Goal: Task Accomplishment & Management: Complete application form

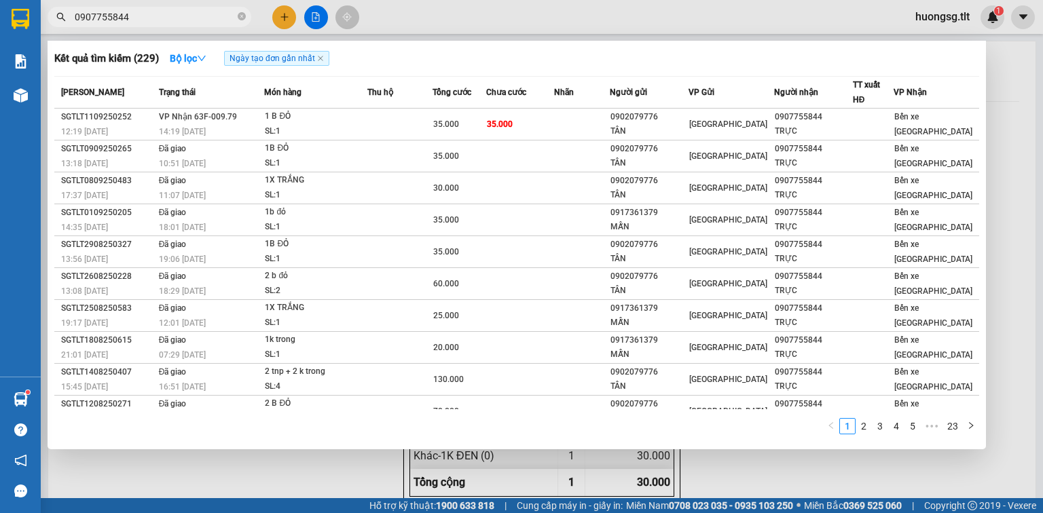
click at [189, 19] on input "0907755844" at bounding box center [155, 17] width 160 height 15
click at [189, 18] on input "0907755844" at bounding box center [155, 17] width 160 height 15
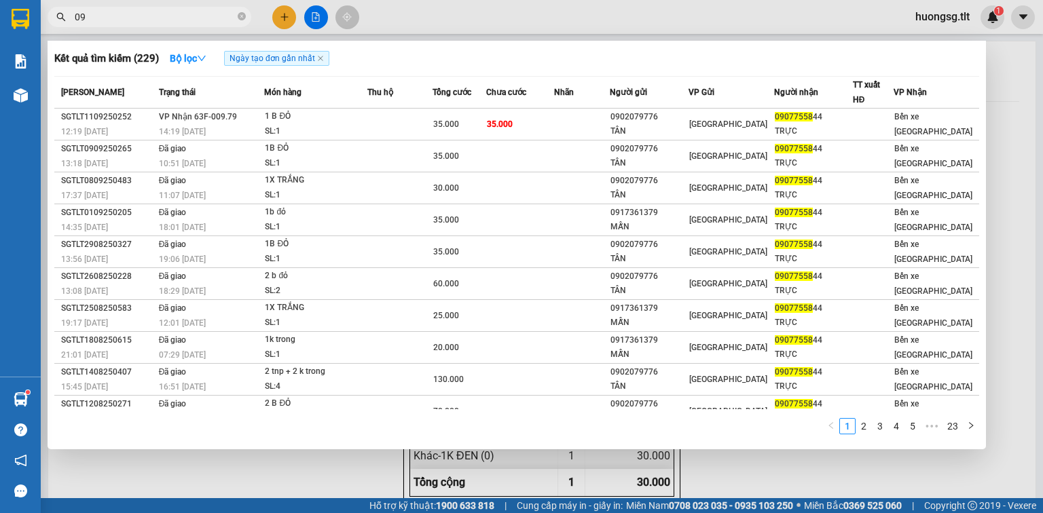
type input "0"
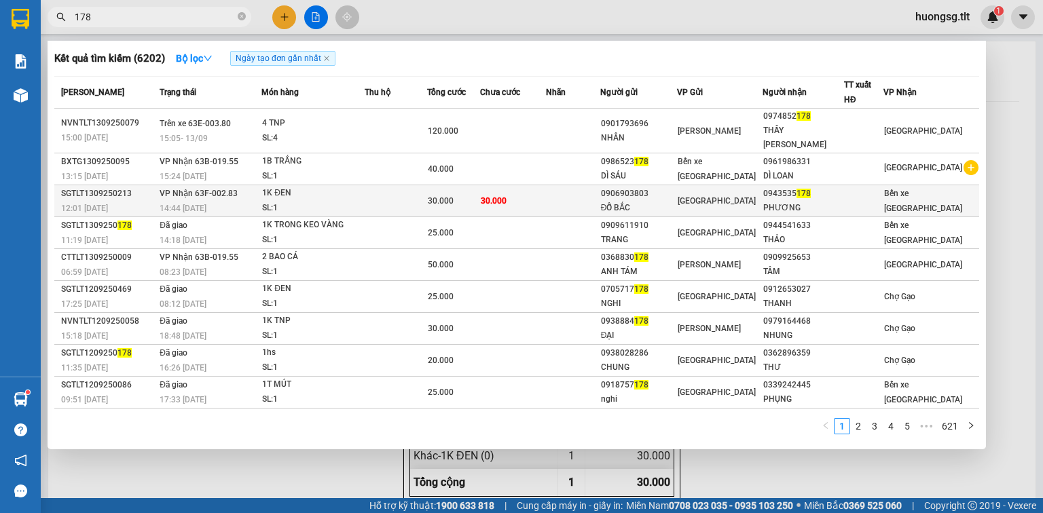
type input "178"
click at [534, 185] on td "30.000" at bounding box center [513, 201] width 66 height 32
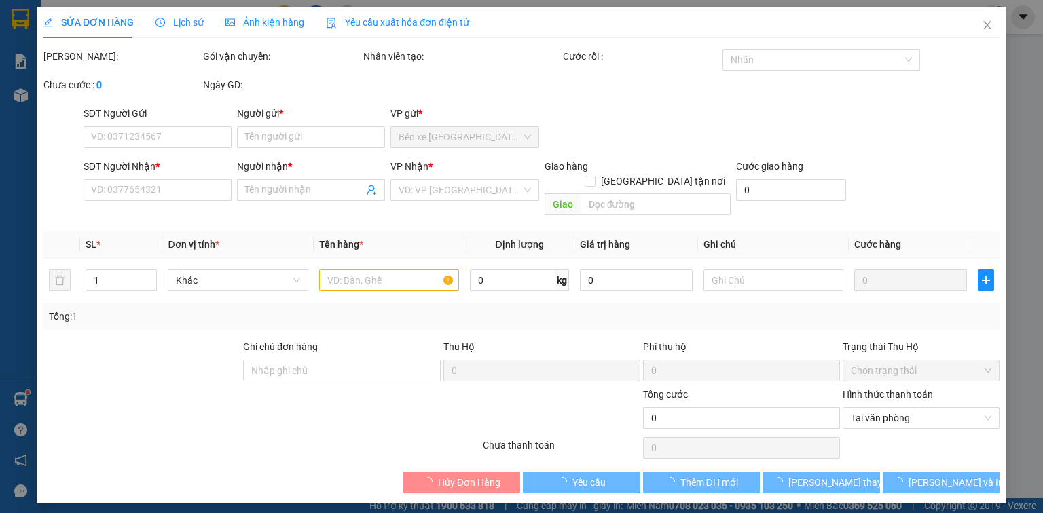
type input "0906903803"
type input "ĐỖ BẮC"
type input "0943535178"
type input "PHƯƠNG"
type input "30.000"
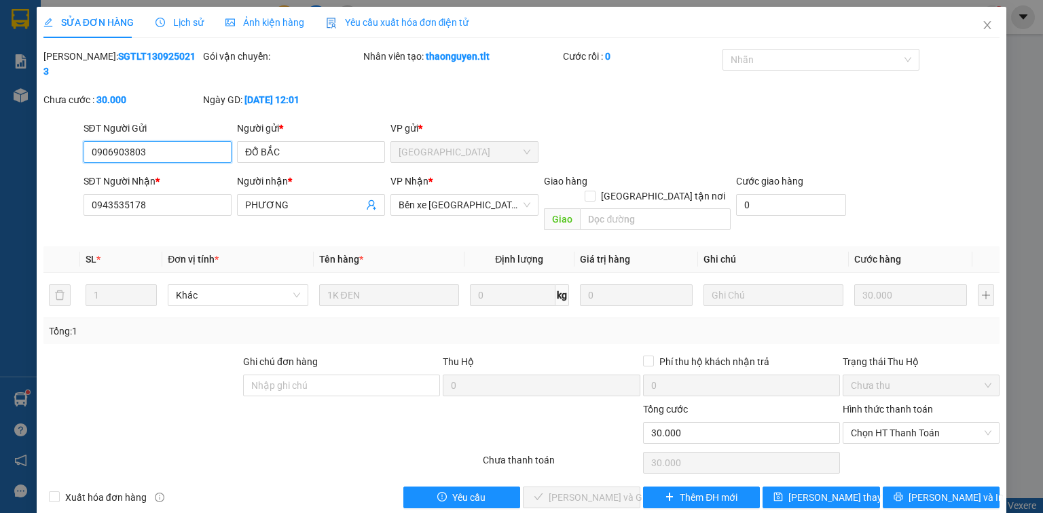
drag, startPoint x: 877, startPoint y: 399, endPoint x: 875, endPoint y: 415, distance: 15.8
click at [877, 423] on span "Chọn HT Thanh Toán" at bounding box center [921, 433] width 141 height 20
click at [872, 428] on div "Tại văn phòng" at bounding box center [921, 429] width 141 height 15
type input "0"
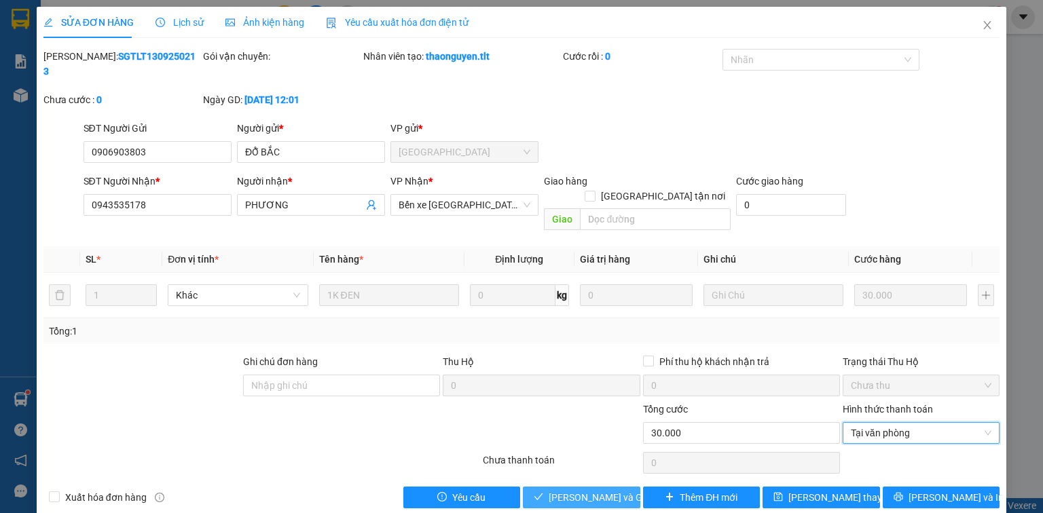
drag, startPoint x: 588, startPoint y: 462, endPoint x: 545, endPoint y: 433, distance: 51.4
click at [585, 490] on span "Lưu và Giao hàng" at bounding box center [614, 497] width 130 height 15
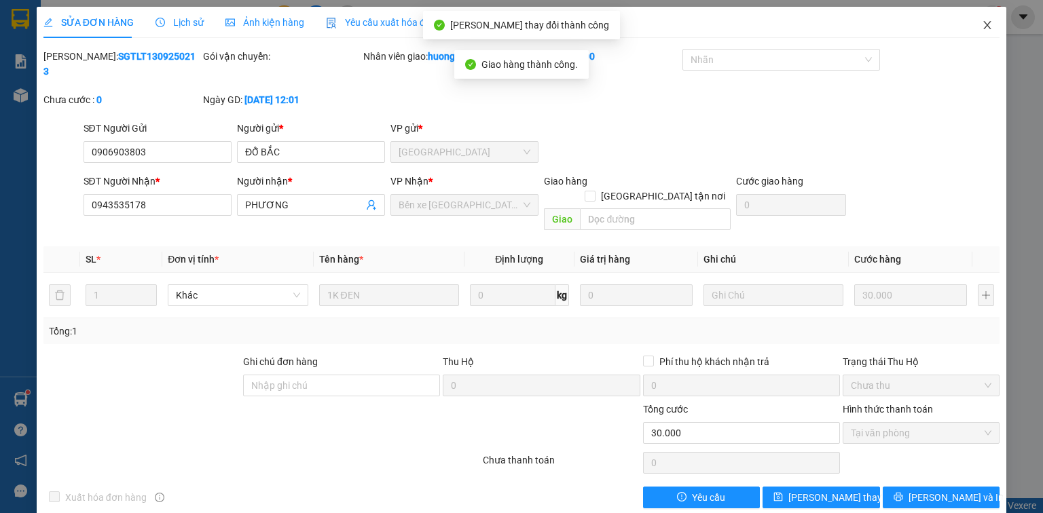
click at [987, 26] on icon "close" at bounding box center [987, 25] width 7 height 8
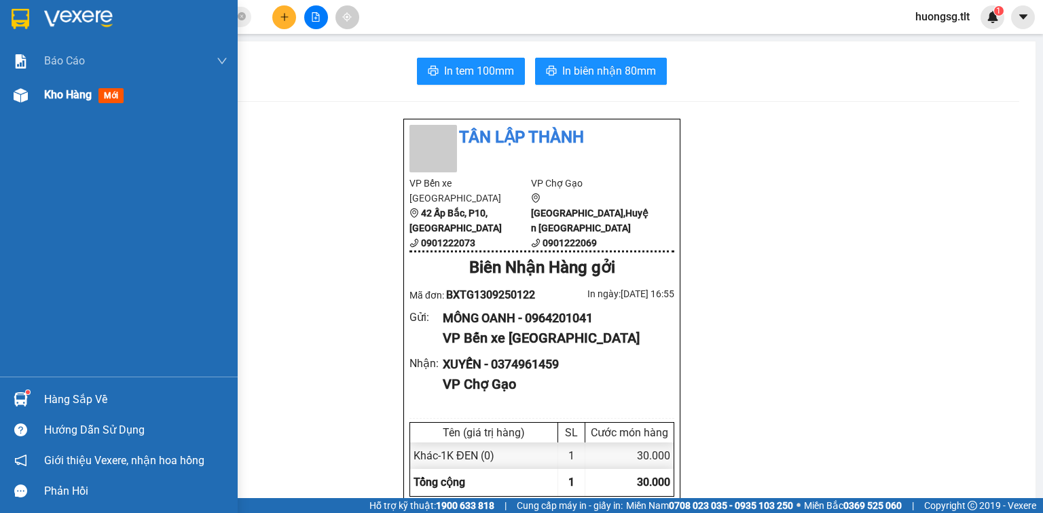
drag, startPoint x: 80, startPoint y: 107, endPoint x: 96, endPoint y: 92, distance: 22.1
click at [80, 108] on div "Kho hàng mới" at bounding box center [135, 95] width 183 height 34
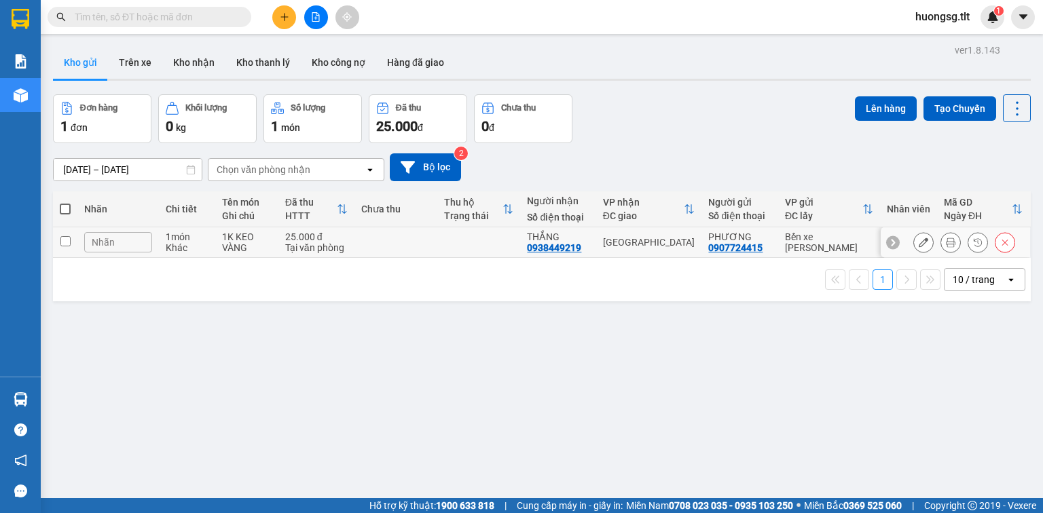
click at [380, 234] on td at bounding box center [396, 243] width 83 height 31
checkbox input "true"
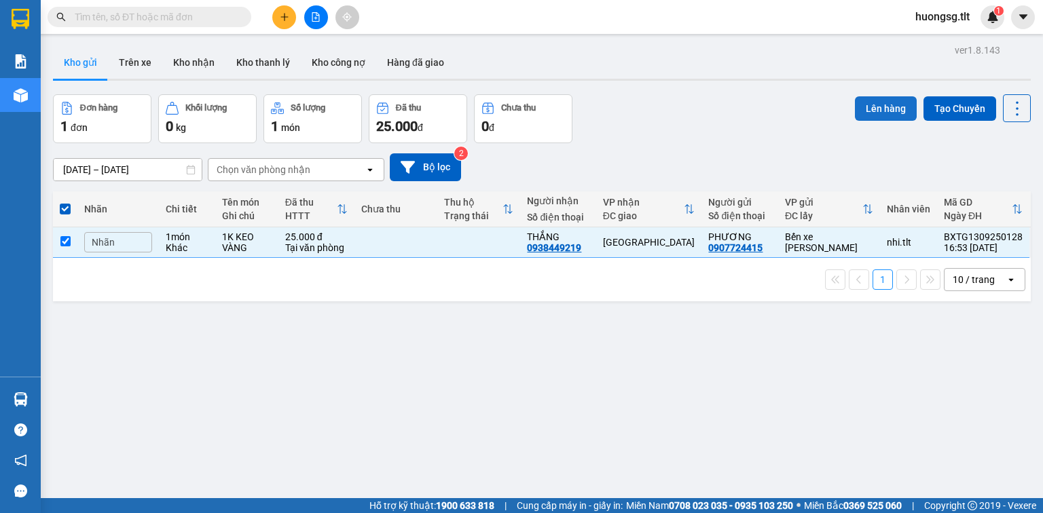
click at [875, 111] on button "Lên hàng" at bounding box center [886, 108] width 62 height 24
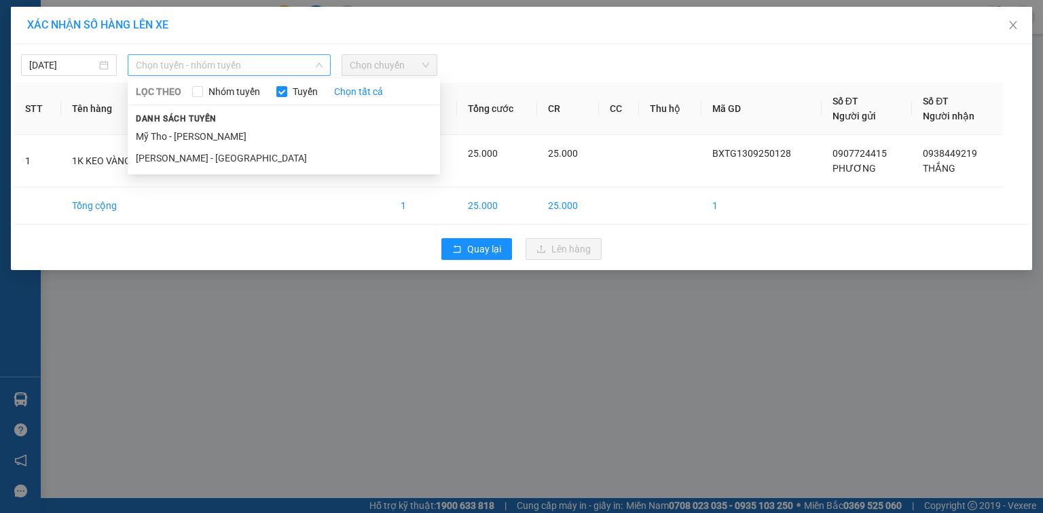
drag, startPoint x: 153, startPoint y: 60, endPoint x: 176, endPoint y: 73, distance: 26.5
click at [160, 62] on span "Chọn tuyến - nhóm tuyến" at bounding box center [229, 65] width 187 height 20
drag, startPoint x: 244, startPoint y: 128, endPoint x: 397, endPoint y: 87, distance: 158.2
click at [250, 127] on li "Mỹ Tho - [PERSON_NAME]" at bounding box center [284, 137] width 312 height 22
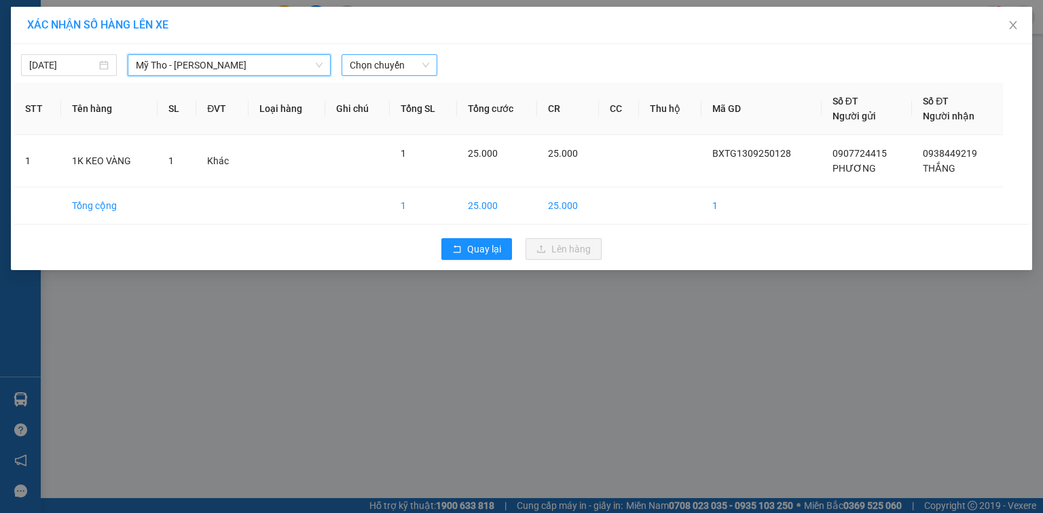
click at [399, 62] on span "Chọn chuyến" at bounding box center [389, 65] width 79 height 20
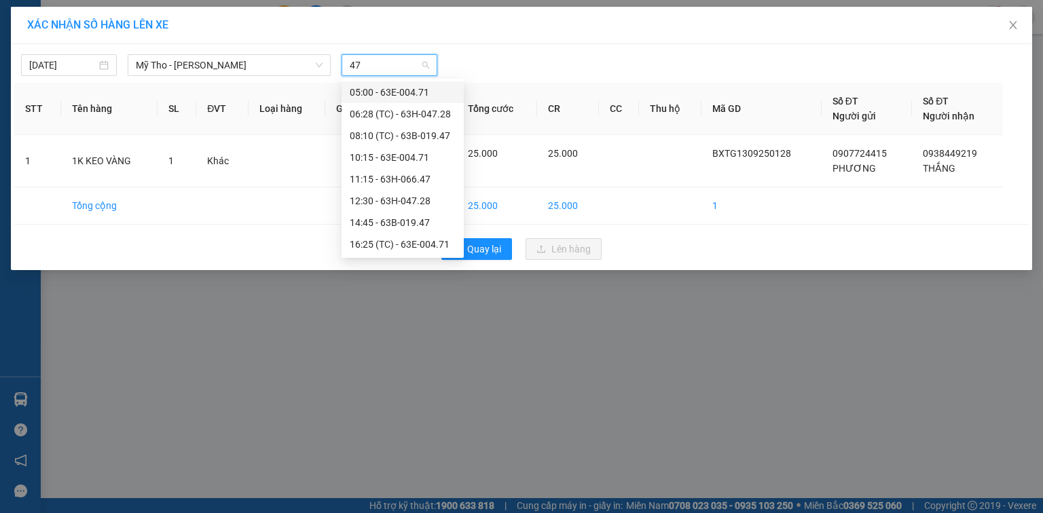
type input "471"
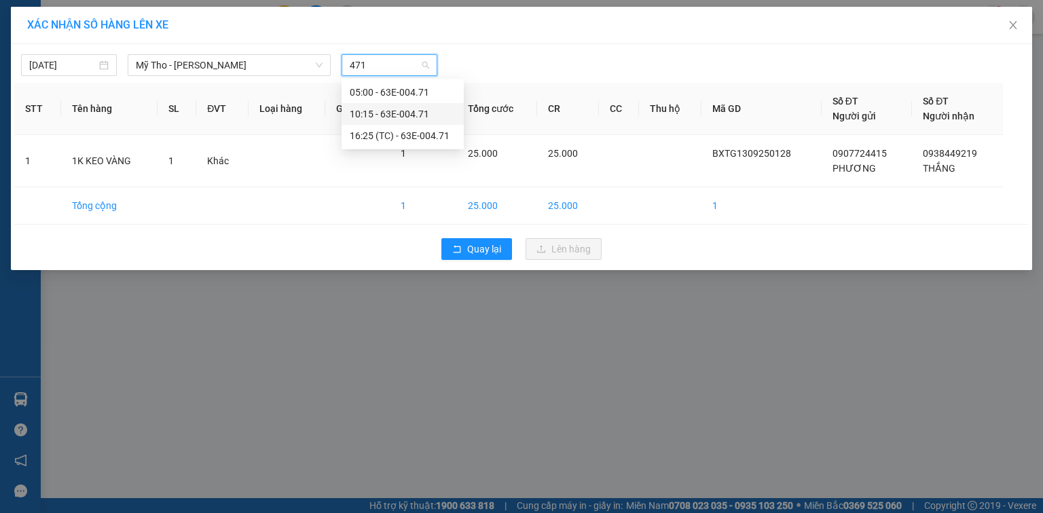
click at [417, 112] on div "10:15 - 63E-004.71" at bounding box center [403, 114] width 106 height 15
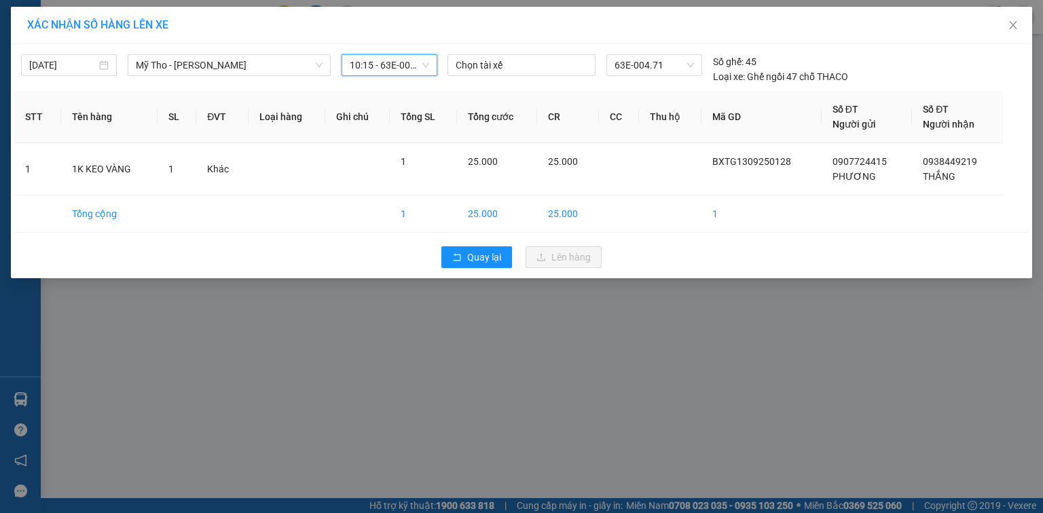
scroll to position [717, 0]
click at [397, 69] on span "10:15 - 63E-004.71" at bounding box center [389, 65] width 79 height 20
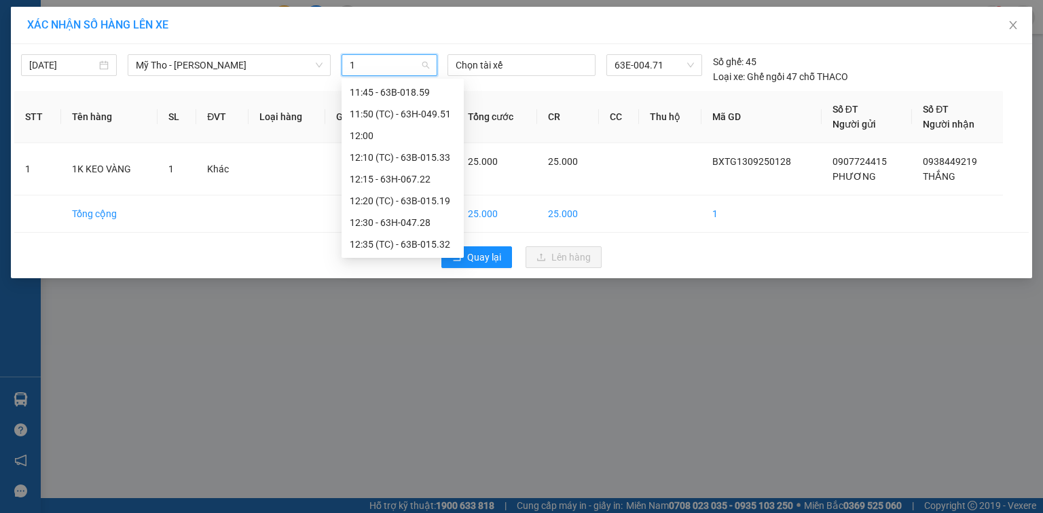
scroll to position [500, 0]
type input "17"
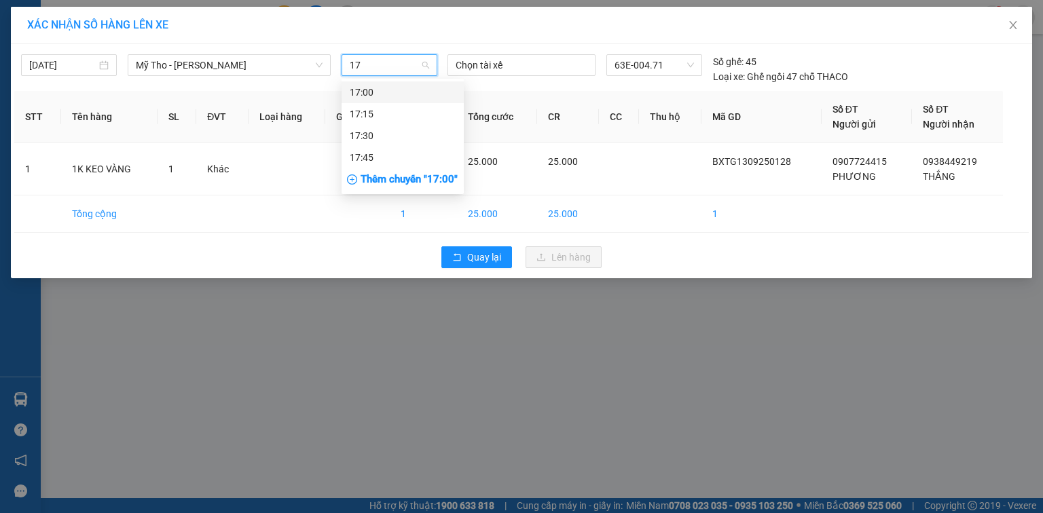
drag, startPoint x: 400, startPoint y: 89, endPoint x: 664, endPoint y: 84, distance: 263.6
click at [403, 90] on div "17:00" at bounding box center [403, 92] width 106 height 15
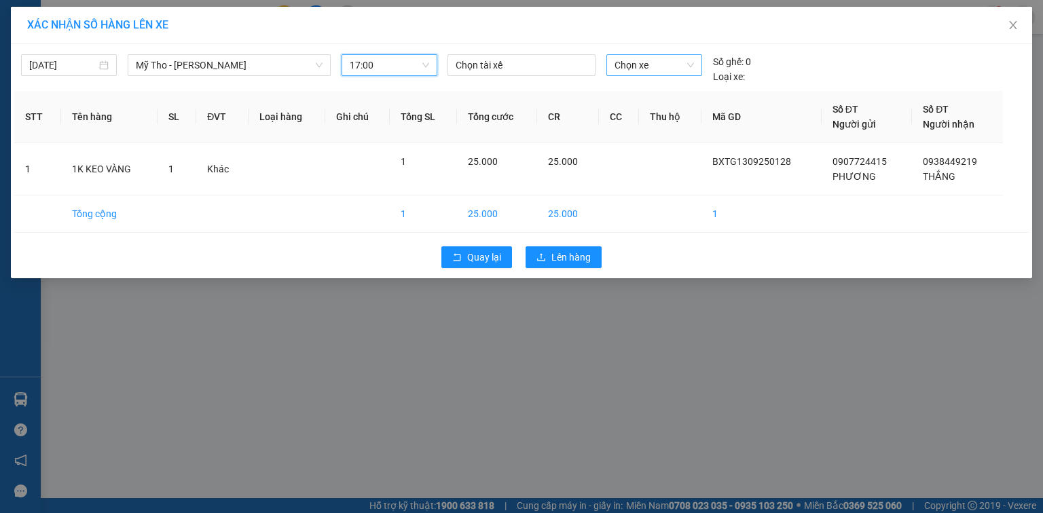
click at [657, 62] on span "Chọn xe" at bounding box center [654, 65] width 79 height 20
type input "471"
click at [651, 90] on div "63E-004.71" at bounding box center [654, 92] width 79 height 15
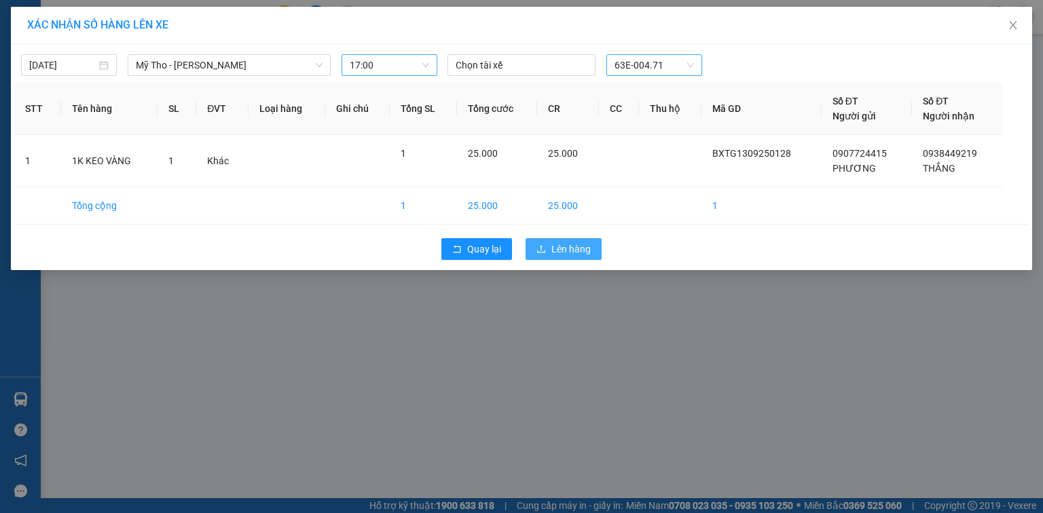
click at [564, 250] on span "Lên hàng" at bounding box center [570, 249] width 39 height 15
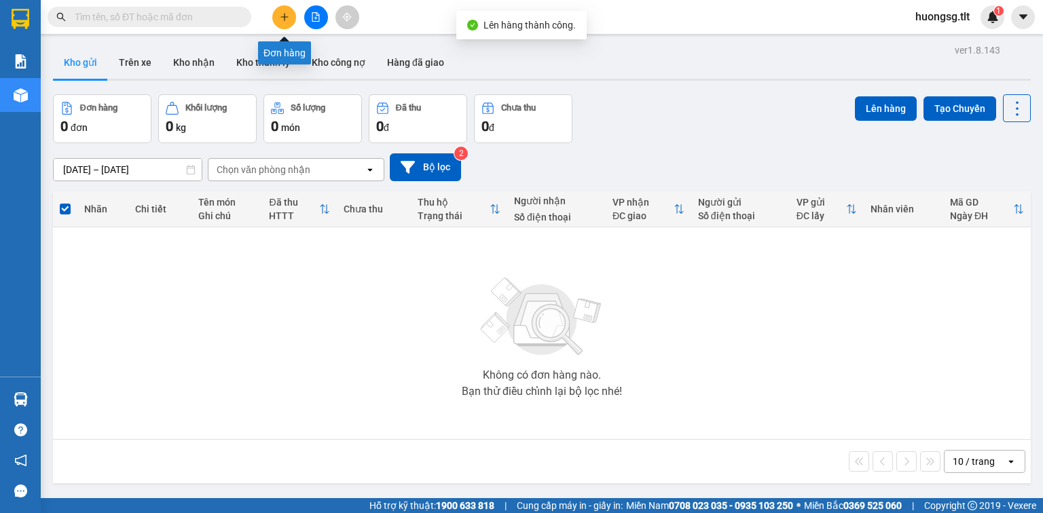
click at [307, 19] on button at bounding box center [316, 17] width 24 height 24
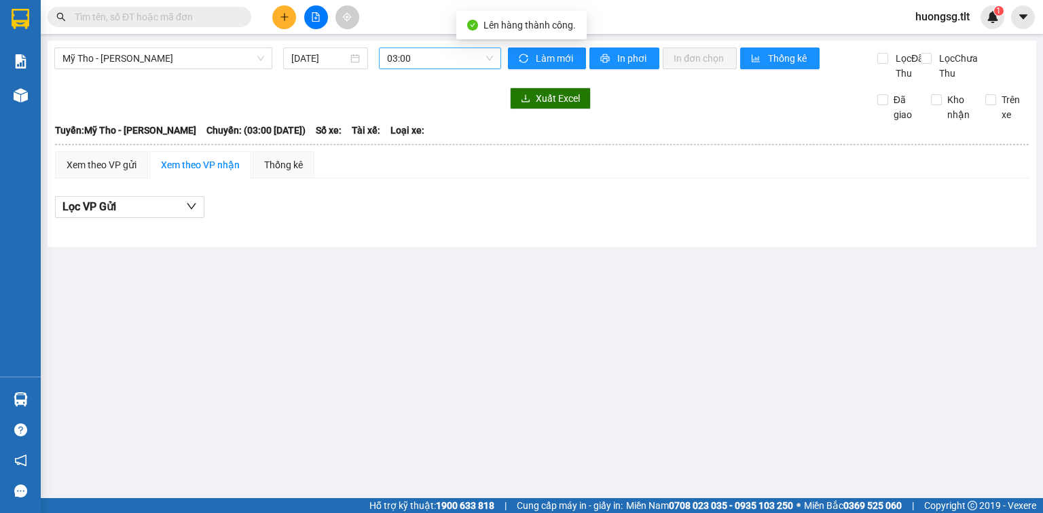
click at [427, 59] on span "03:00" at bounding box center [440, 58] width 107 height 20
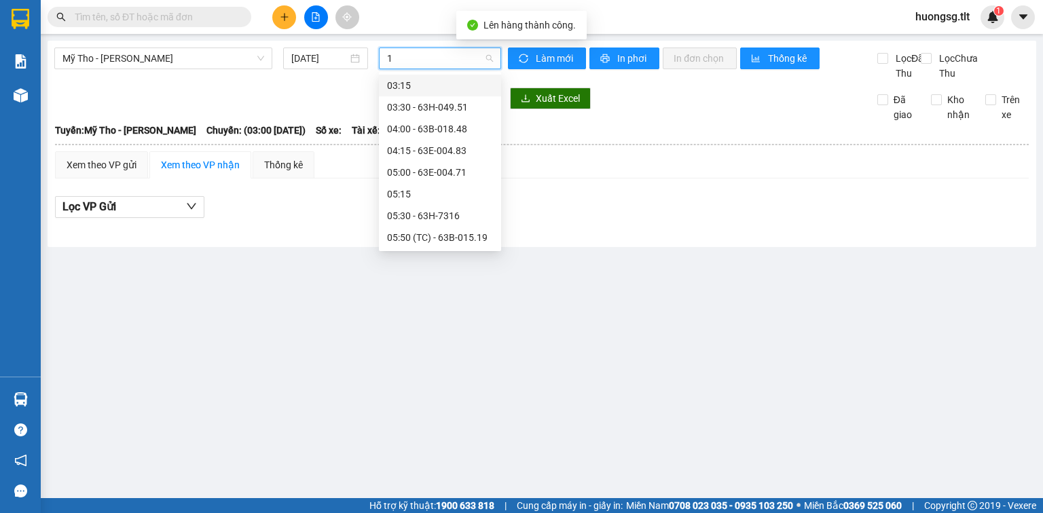
type input "17"
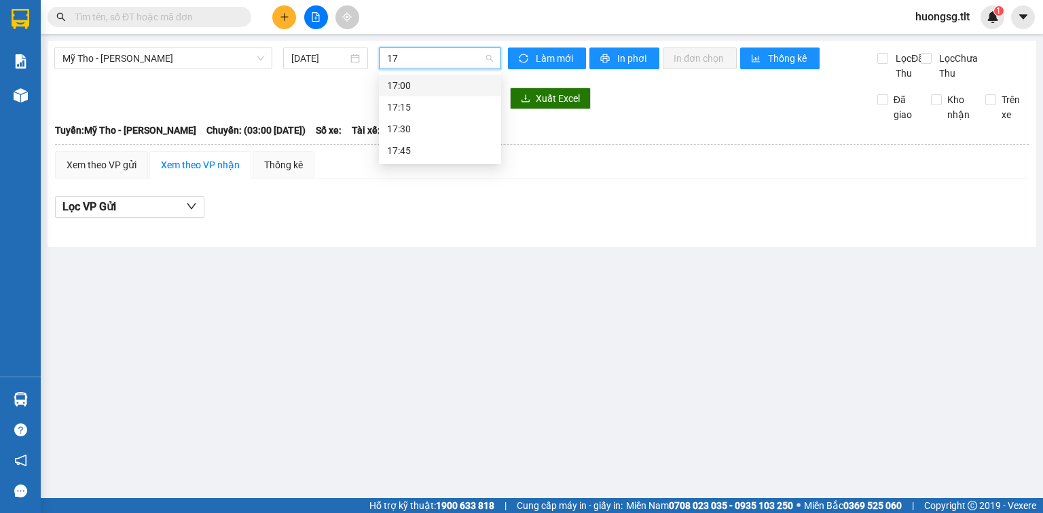
click at [479, 75] on div "17:00" at bounding box center [440, 86] width 122 height 22
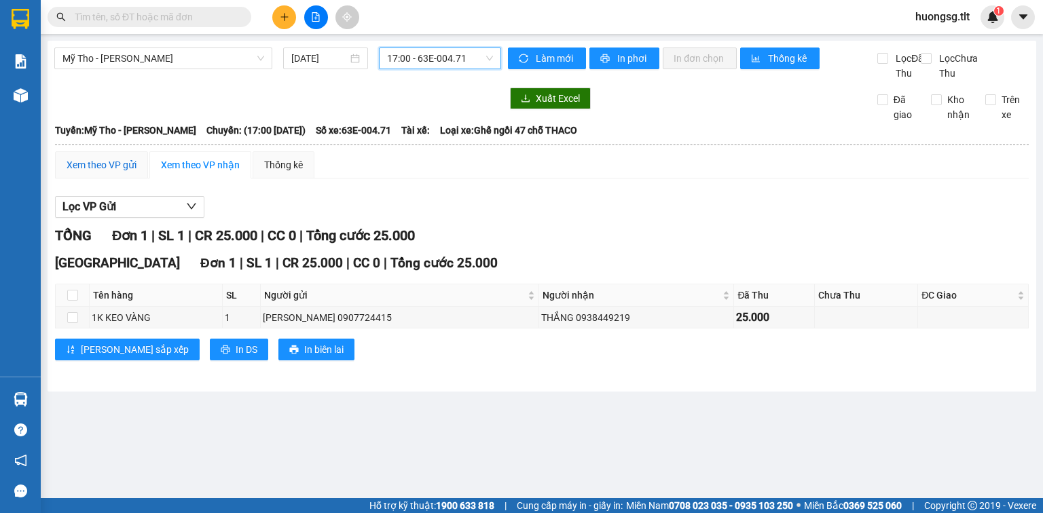
click at [106, 173] on div "Xem theo VP gửi" at bounding box center [102, 165] width 70 height 15
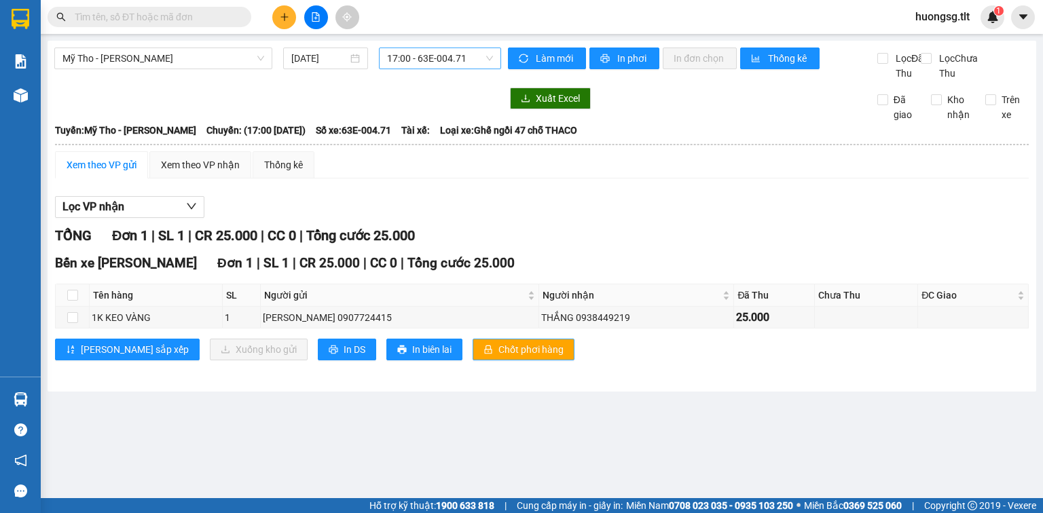
click at [504, 357] on span "Chốt phơi hàng" at bounding box center [531, 349] width 65 height 15
click at [344, 357] on span "In DS" at bounding box center [355, 349] width 22 height 15
click at [213, 22] on input "text" at bounding box center [155, 17] width 160 height 15
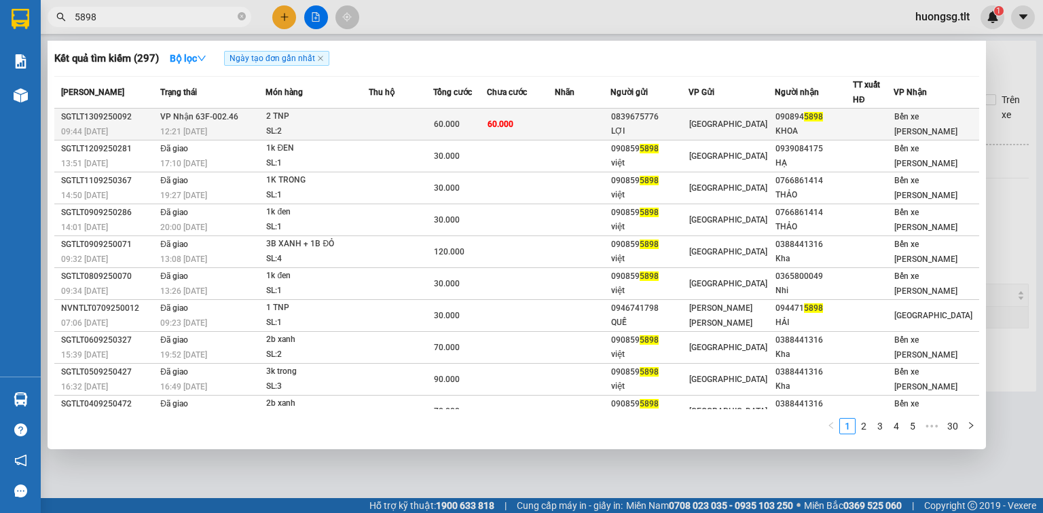
type input "5898"
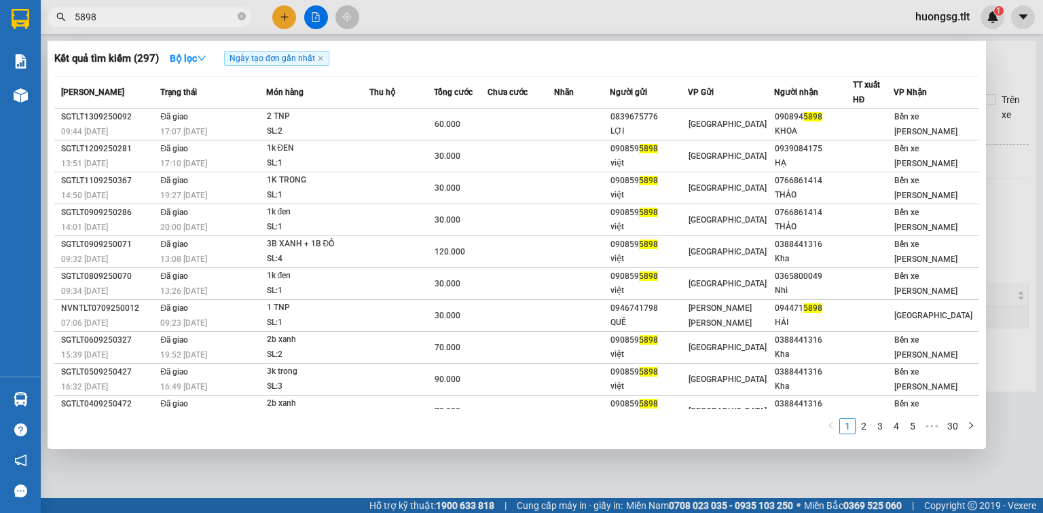
click at [281, 19] on div at bounding box center [521, 256] width 1043 height 513
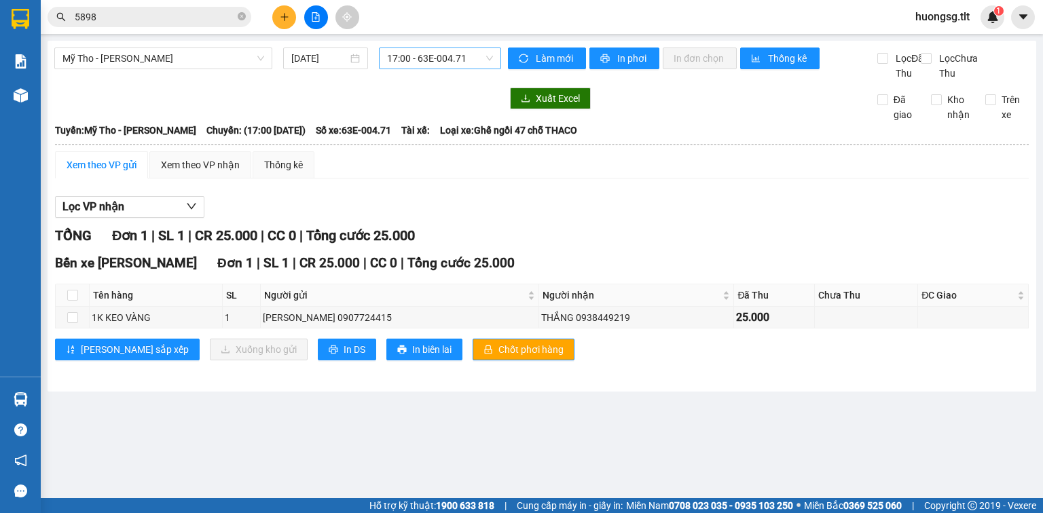
click at [281, 19] on icon "plus" at bounding box center [285, 17] width 10 height 10
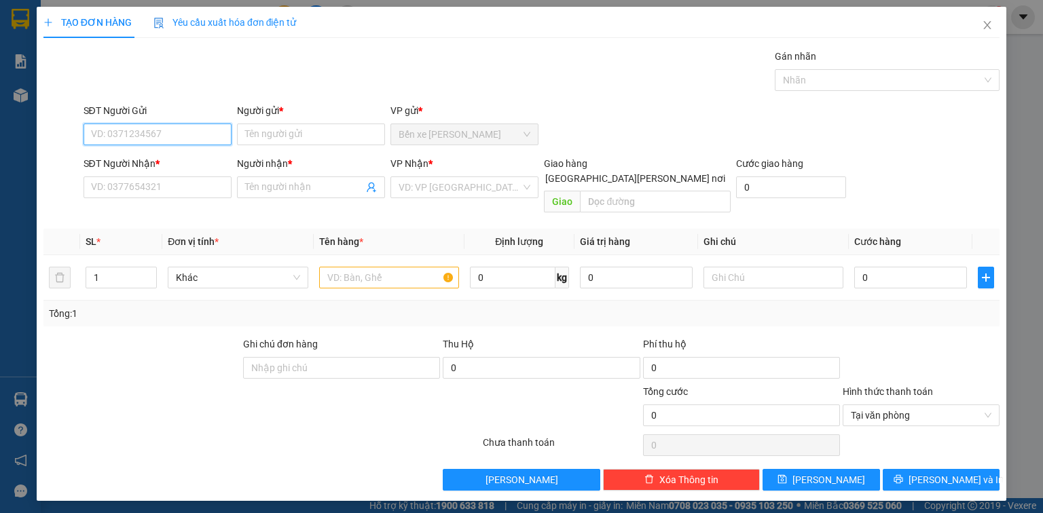
click at [209, 129] on input "SĐT Người Gửi" at bounding box center [158, 135] width 148 height 22
click at [192, 160] on div "0945151850 - [PERSON_NAME]" at bounding box center [159, 160] width 134 height 15
type input "0945151850"
type input "NHỰT"
type input "0945151850"
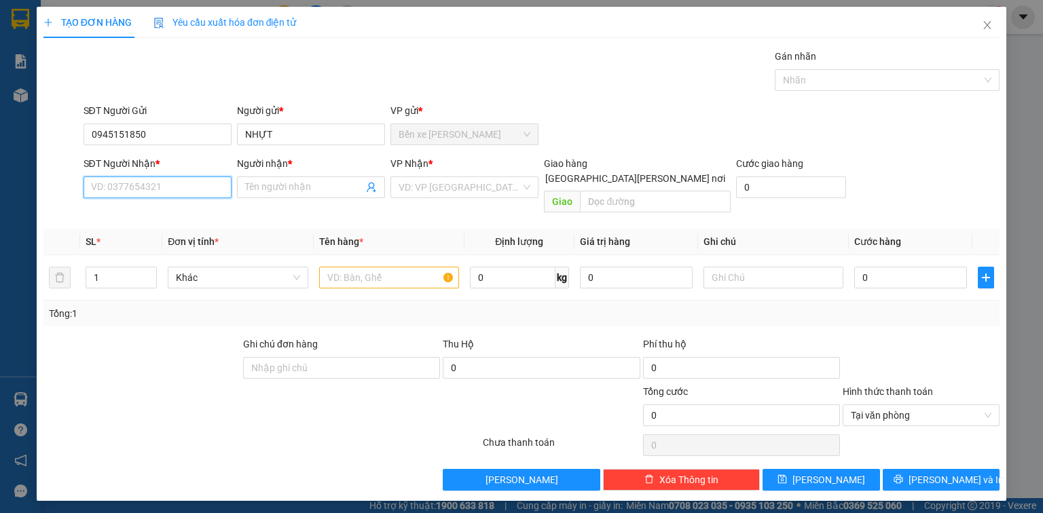
click at [192, 179] on input "SĐT Người Nhận *" at bounding box center [158, 188] width 148 height 22
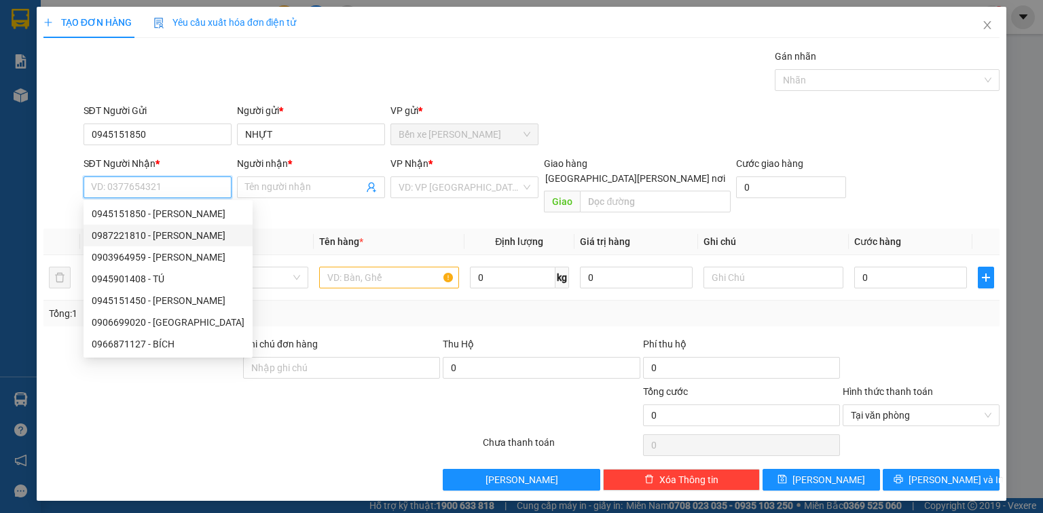
click at [192, 232] on div "0987221810 - [PERSON_NAME]" at bounding box center [168, 235] width 153 height 15
type input "0987221810"
type input "CHÂU"
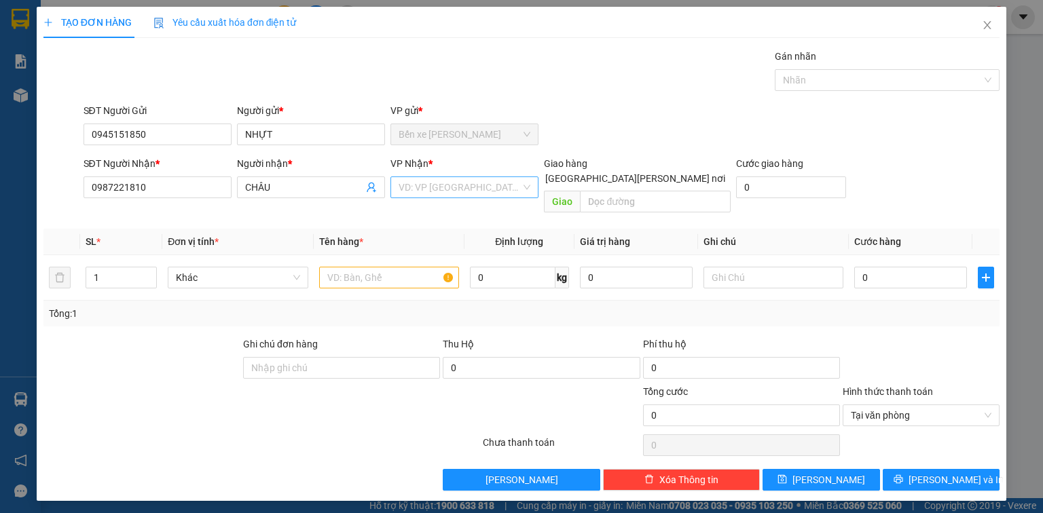
click at [435, 190] on input "search" at bounding box center [460, 187] width 122 height 20
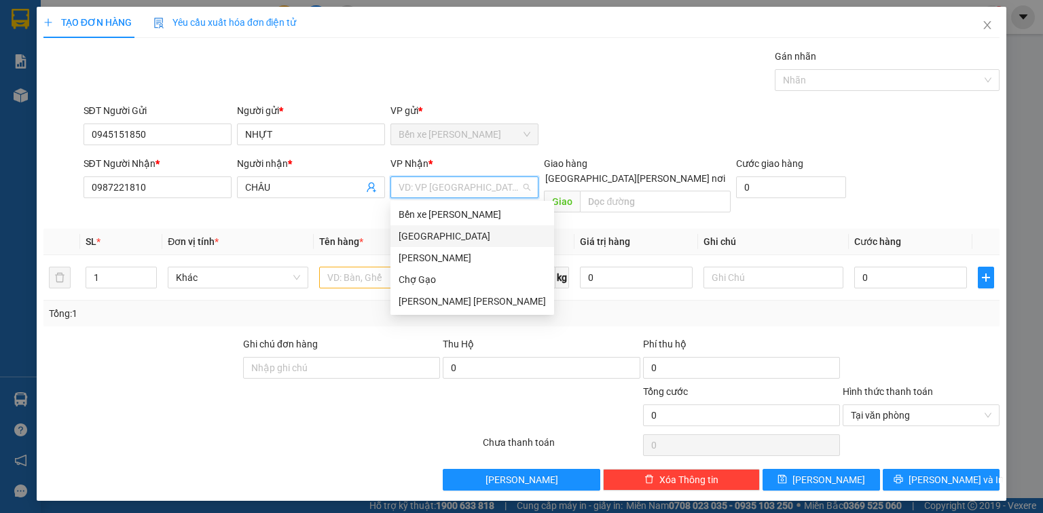
click at [433, 236] on div "[GEOGRAPHIC_DATA]" at bounding box center [472, 236] width 147 height 15
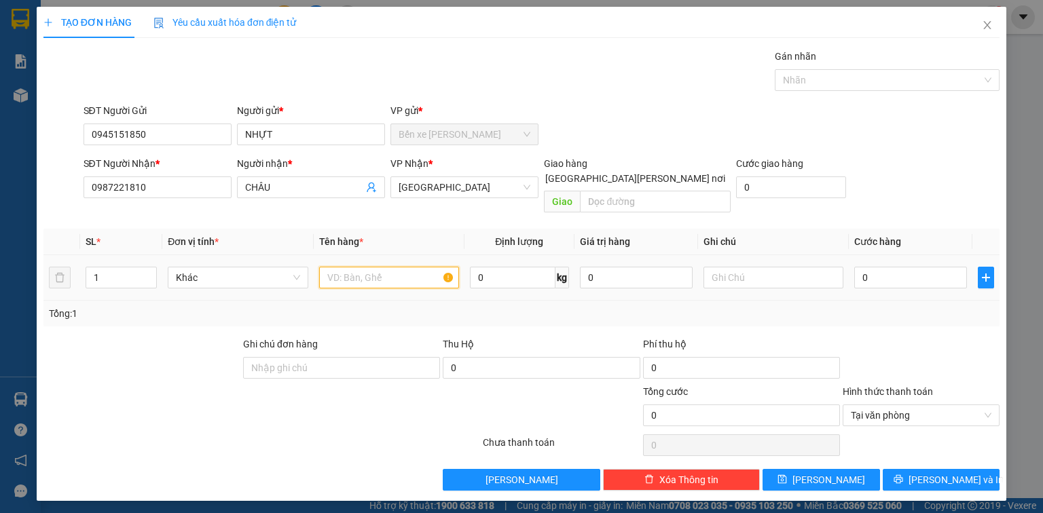
click at [410, 270] on input "text" at bounding box center [389, 278] width 140 height 22
type input "1 GIỎ TRẮNG ĐEN"
click at [921, 269] on input "0" at bounding box center [910, 278] width 113 height 22
type input "3"
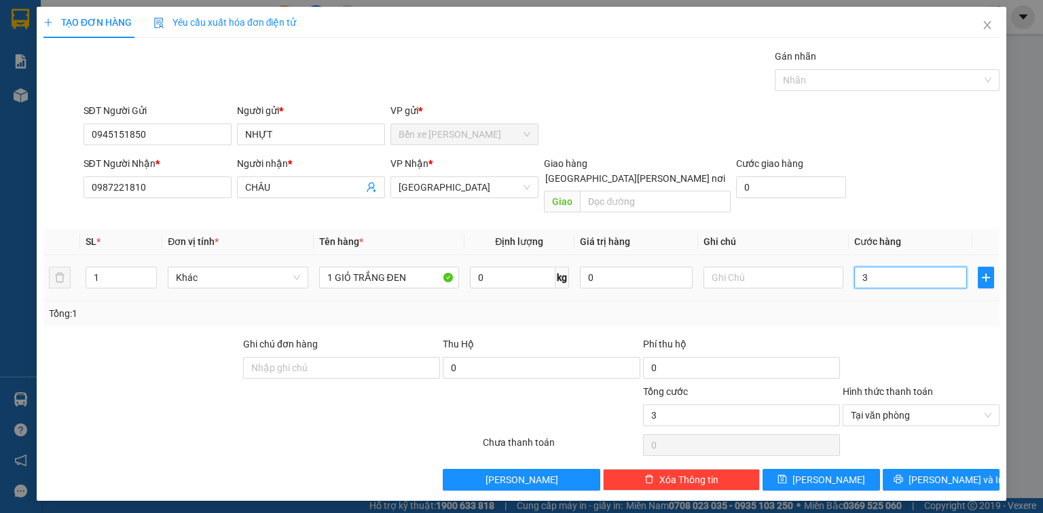
type input "30"
type input "30.000"
drag, startPoint x: 926, startPoint y: 464, endPoint x: 893, endPoint y: 452, distance: 34.8
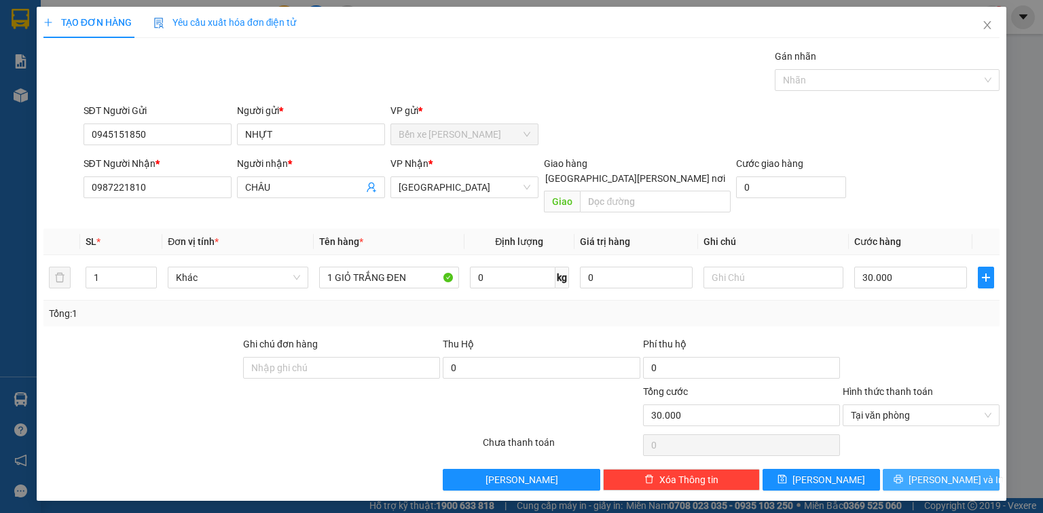
click at [926, 469] on button "[PERSON_NAME] và In" at bounding box center [941, 480] width 117 height 22
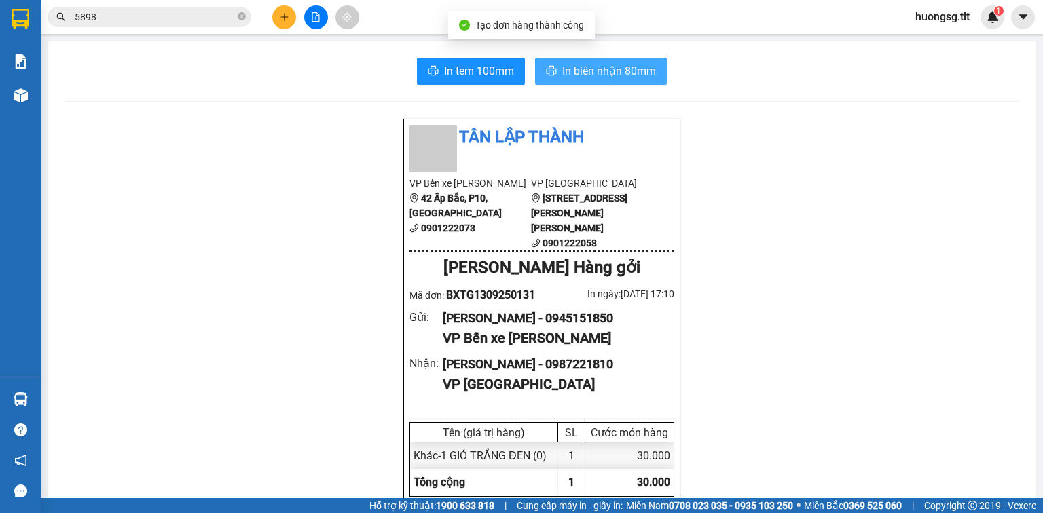
click at [628, 68] on span "In biên nhận 80mm" at bounding box center [609, 70] width 94 height 17
click at [578, 70] on span "In biên nhận 80mm" at bounding box center [609, 70] width 94 height 17
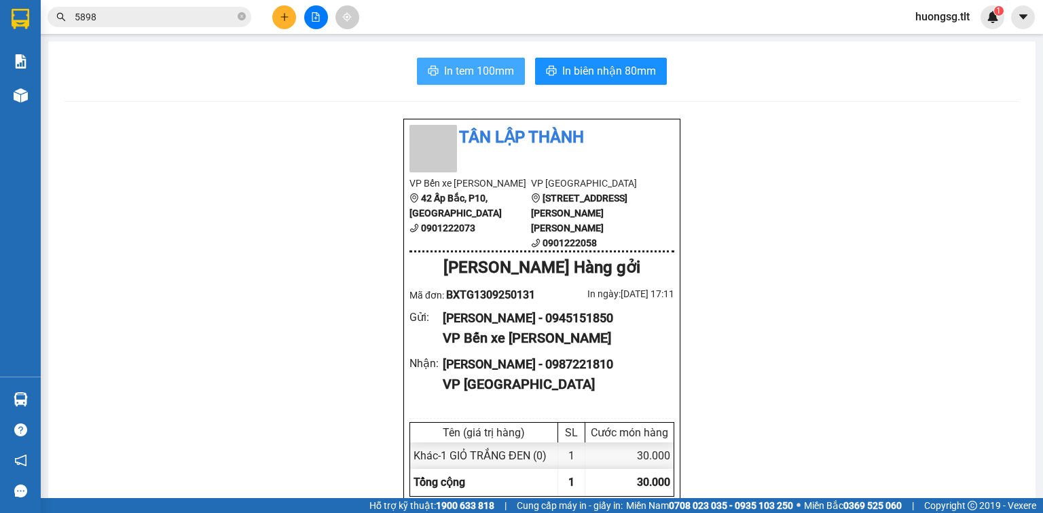
click at [486, 69] on span "In tem 100mm" at bounding box center [479, 70] width 70 height 17
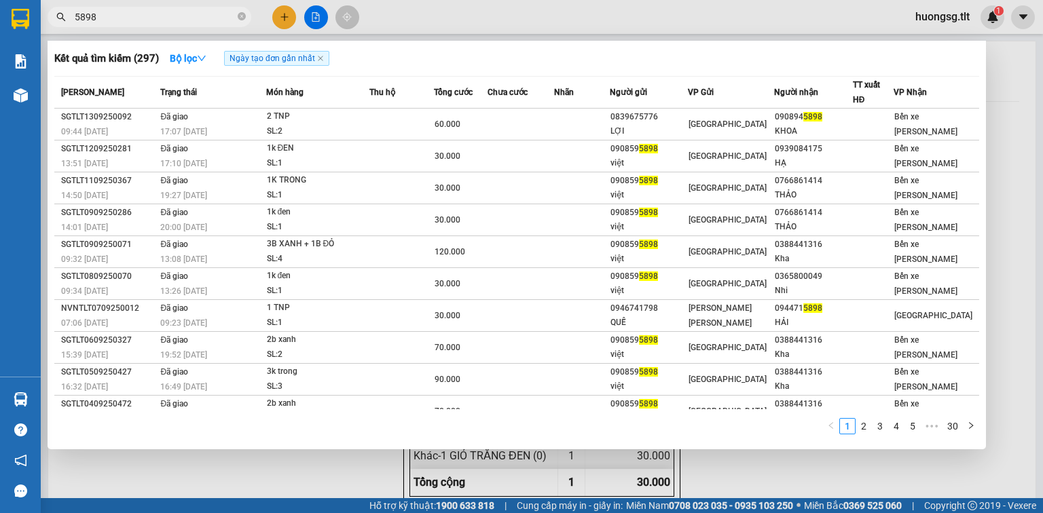
drag, startPoint x: 242, startPoint y: 22, endPoint x: 235, endPoint y: 20, distance: 6.9
click at [240, 22] on span at bounding box center [242, 17] width 8 height 13
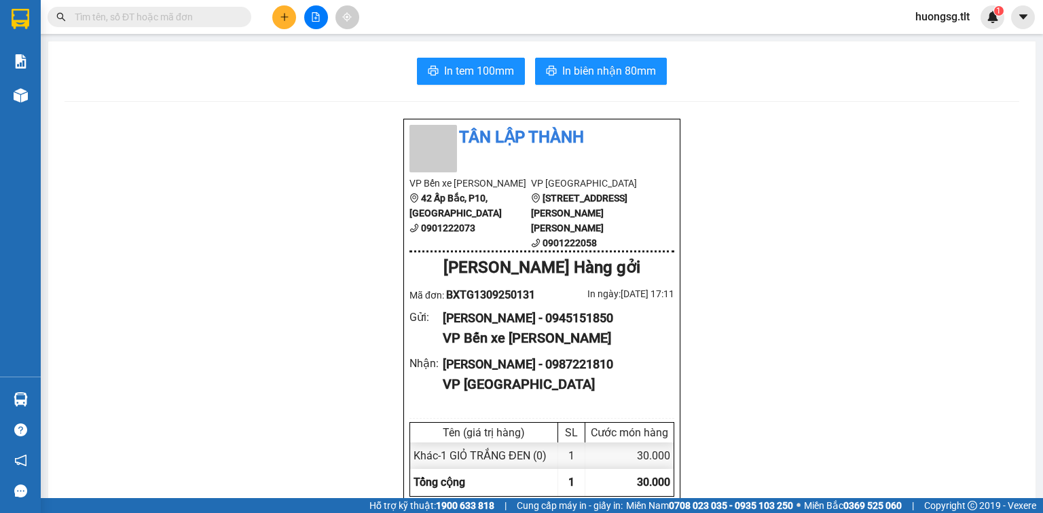
click at [234, 20] on input "text" at bounding box center [155, 17] width 160 height 15
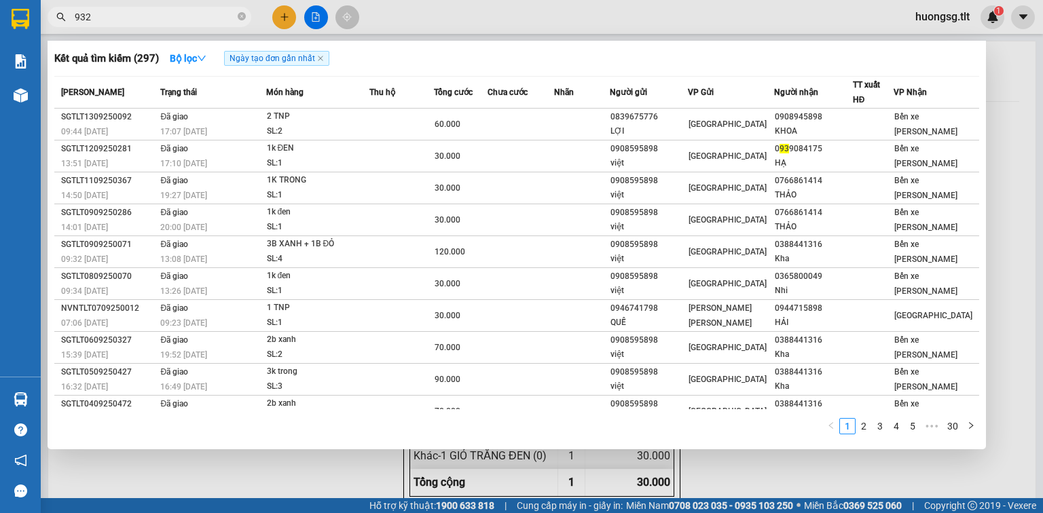
type input "9322"
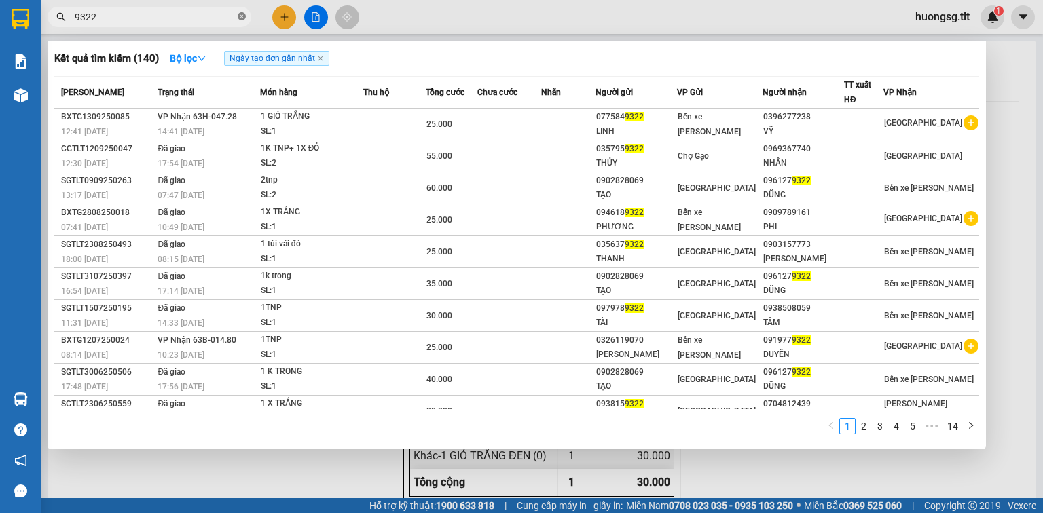
click at [241, 14] on icon "close-circle" at bounding box center [242, 16] width 8 height 8
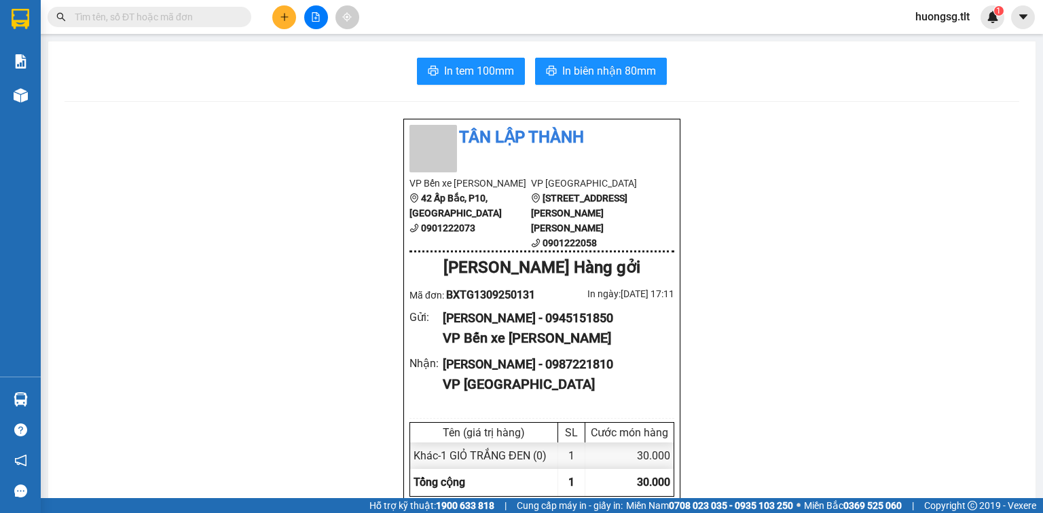
click at [225, 16] on input "text" at bounding box center [155, 17] width 160 height 15
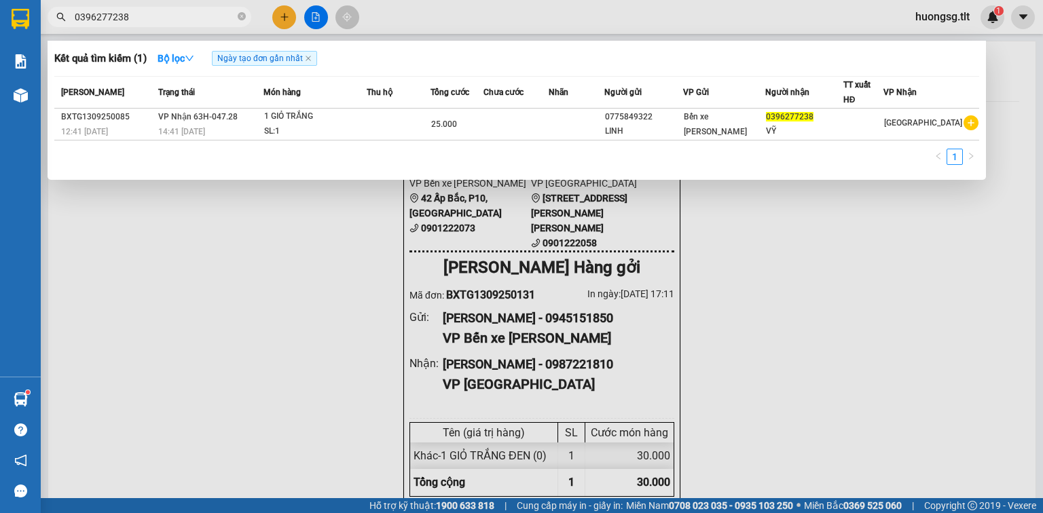
click at [200, 12] on input "0396277238" at bounding box center [155, 17] width 160 height 15
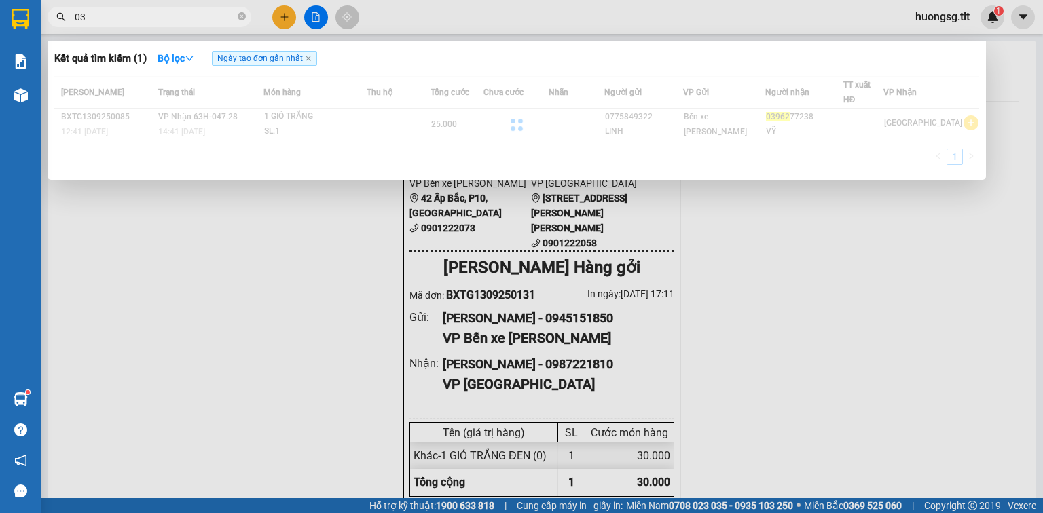
type input "0"
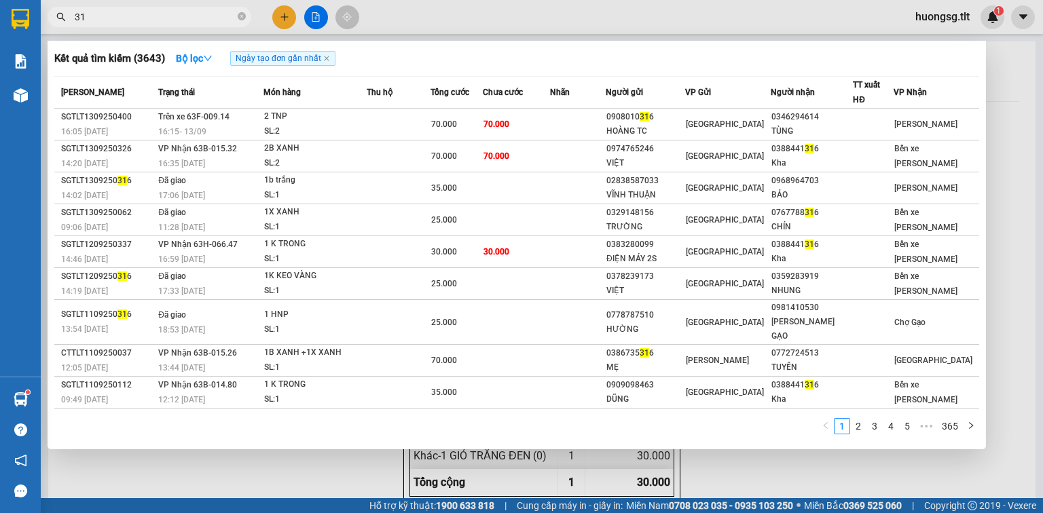
type input "3"
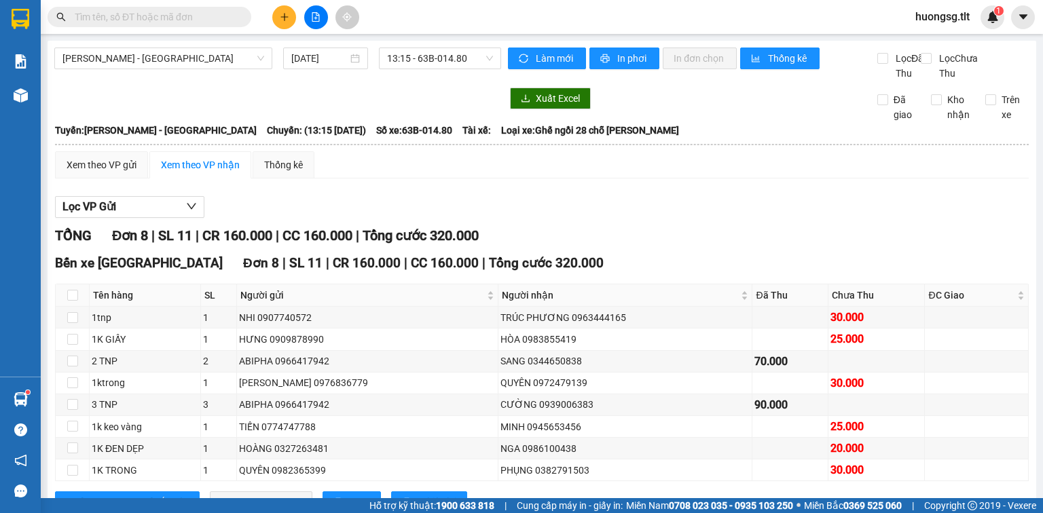
scroll to position [65, 0]
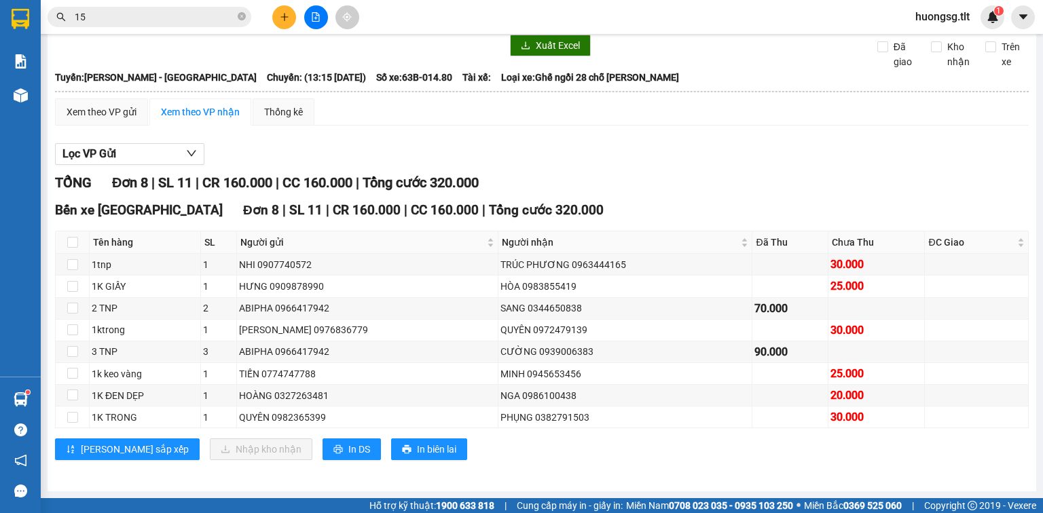
type input "155"
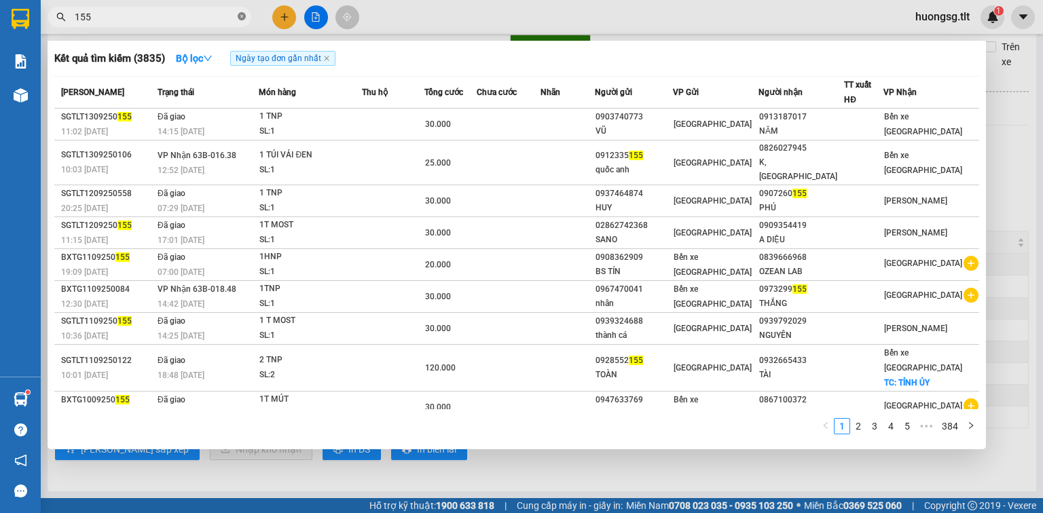
click at [240, 12] on icon "close-circle" at bounding box center [242, 16] width 8 height 8
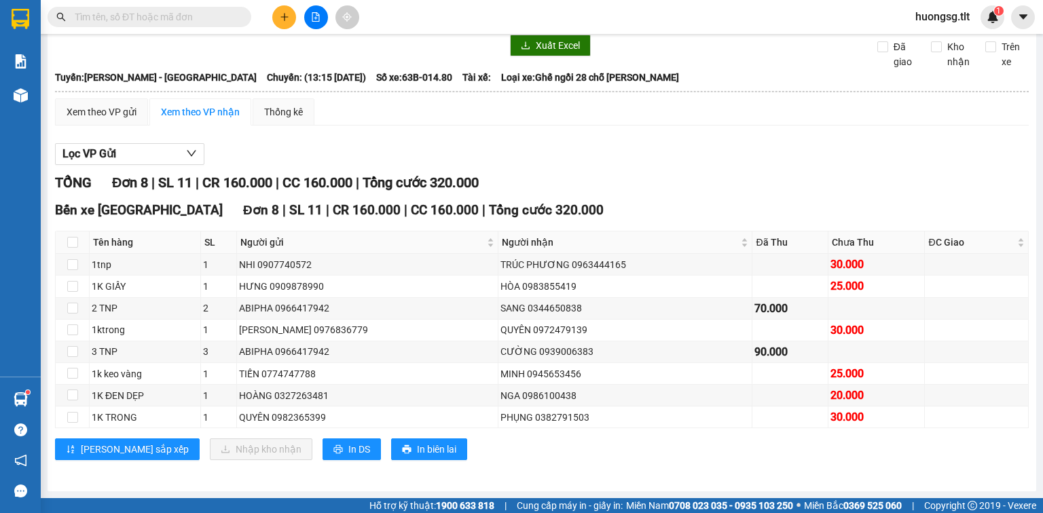
click at [218, 19] on input "text" at bounding box center [155, 17] width 160 height 15
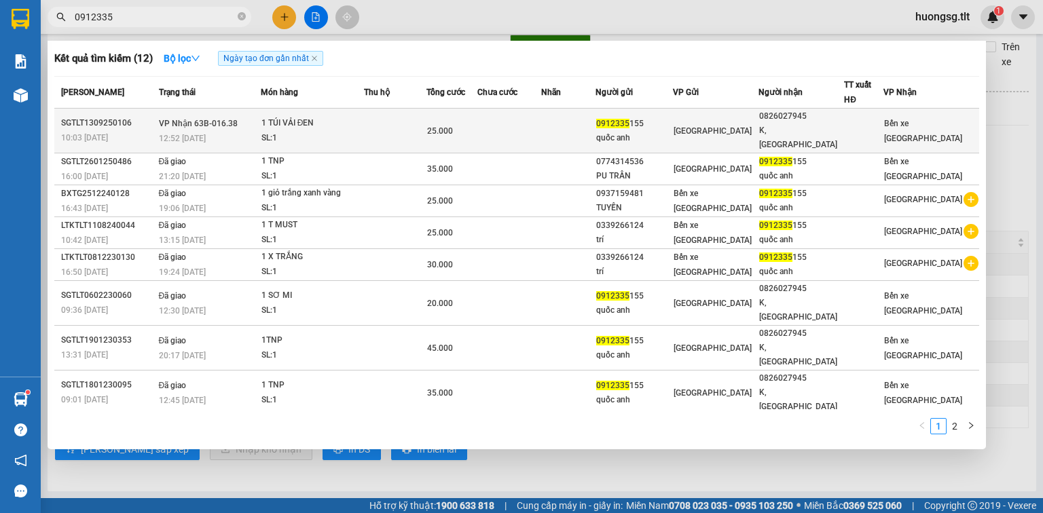
type input "0912335"
click at [477, 124] on div "25.000" at bounding box center [452, 131] width 50 height 15
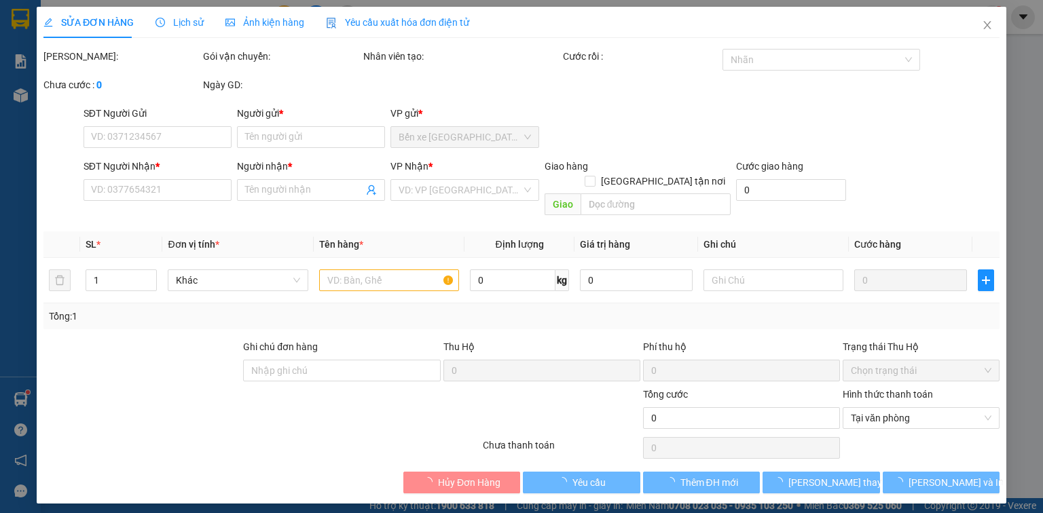
type input "0912335155"
type input "quốc anh"
type input "0826027945"
type input "K, ANH"
type input "25.000"
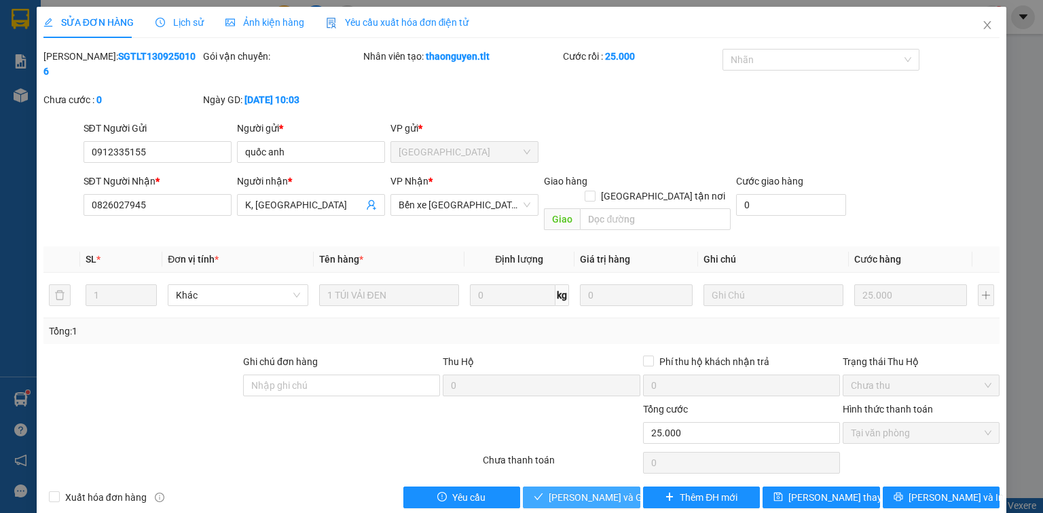
click at [602, 490] on span "Lưu và Giao hàng" at bounding box center [614, 497] width 130 height 15
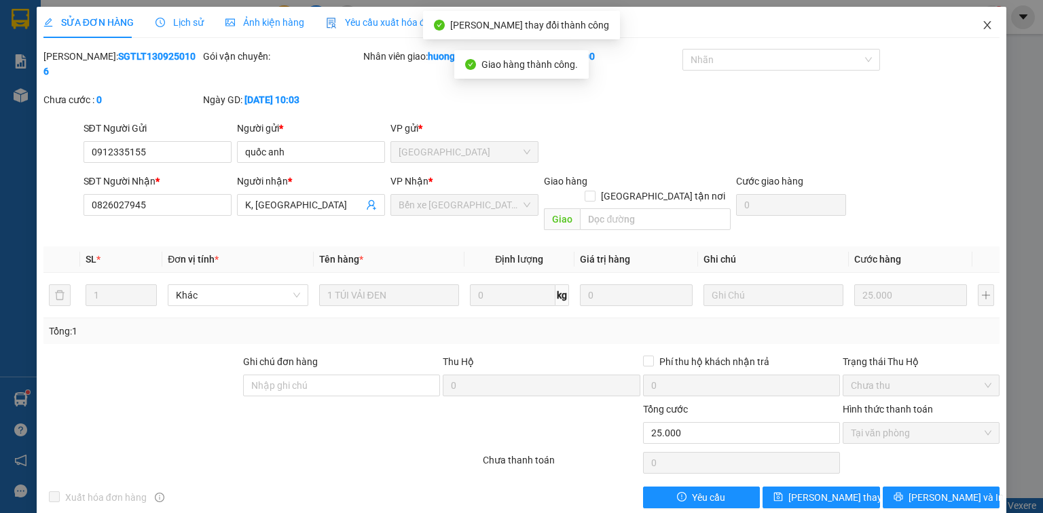
drag, startPoint x: 988, startPoint y: 22, endPoint x: 902, endPoint y: 31, distance: 86.7
click at [987, 22] on icon "close" at bounding box center [987, 25] width 11 height 11
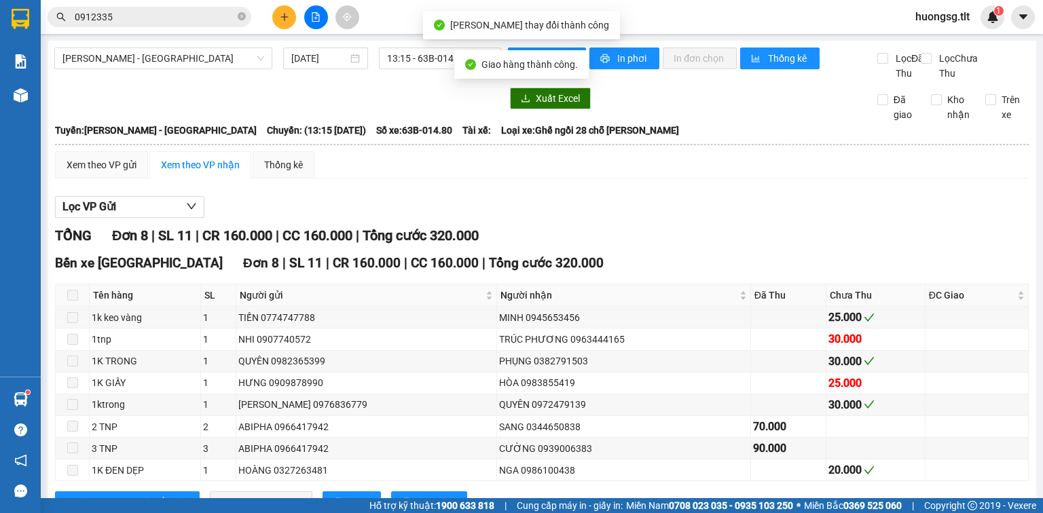
click at [219, 16] on input "0912335" at bounding box center [155, 17] width 160 height 15
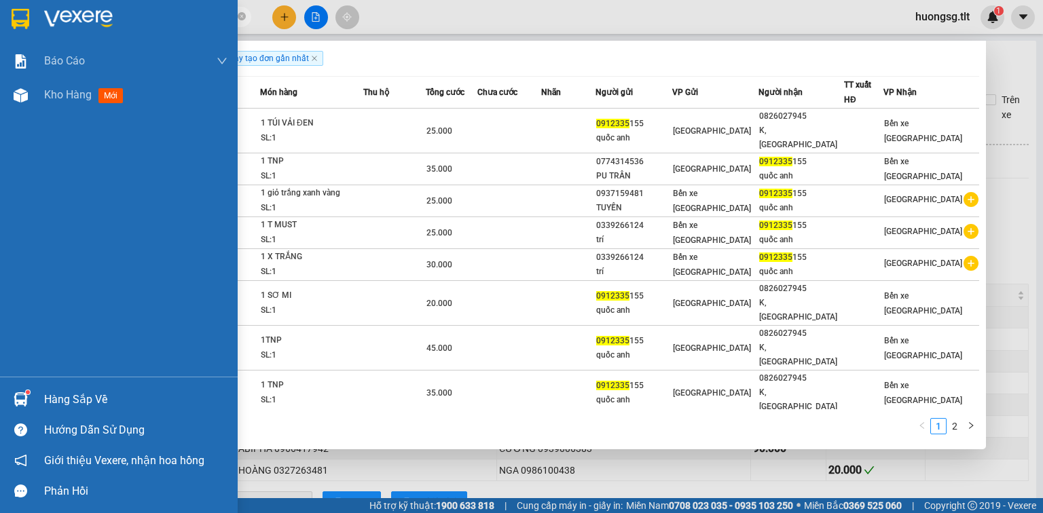
click at [52, 405] on div "Hàng sắp về" at bounding box center [135, 400] width 183 height 20
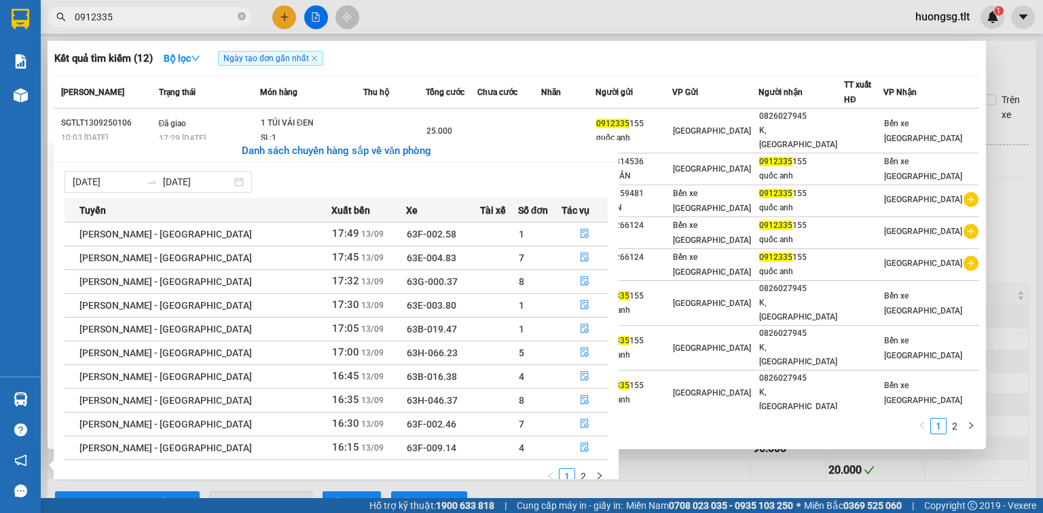
click at [171, 26] on section "Kết quả tìm kiếm ( 12 ) Bộ lọc Ngày tạo đơn gần nhất Mã ĐH Trạng thái Món hàng …" at bounding box center [521, 256] width 1043 height 513
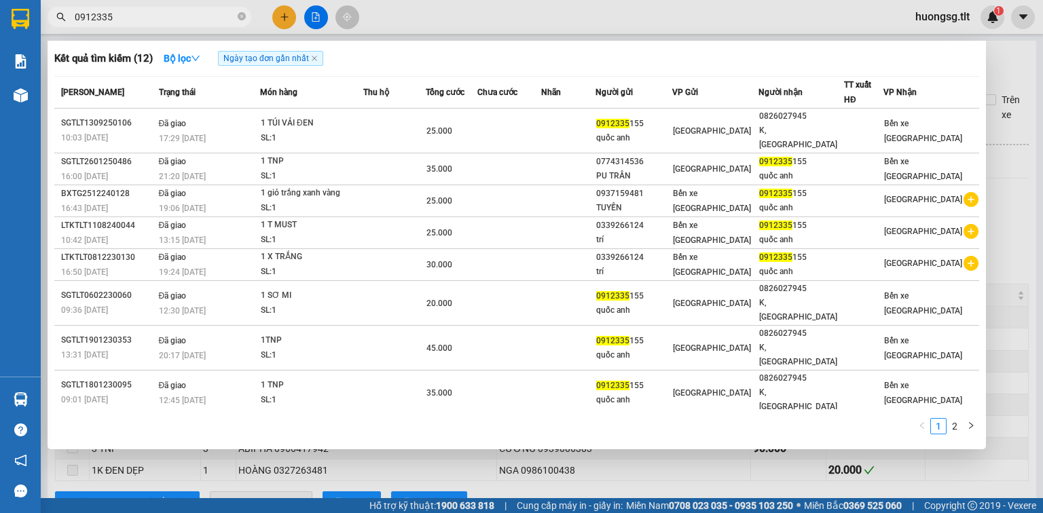
click at [174, 14] on input "0912335" at bounding box center [155, 17] width 160 height 15
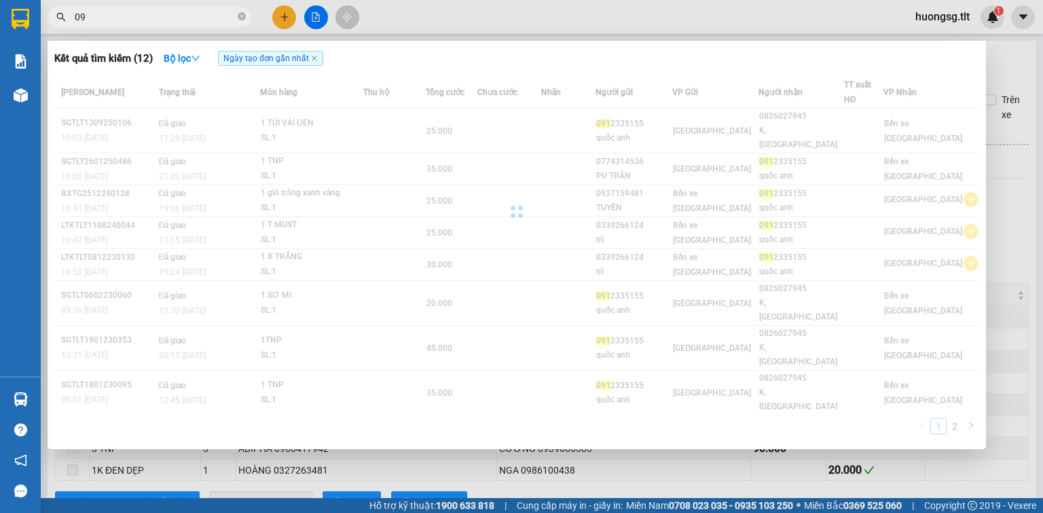
type input "0"
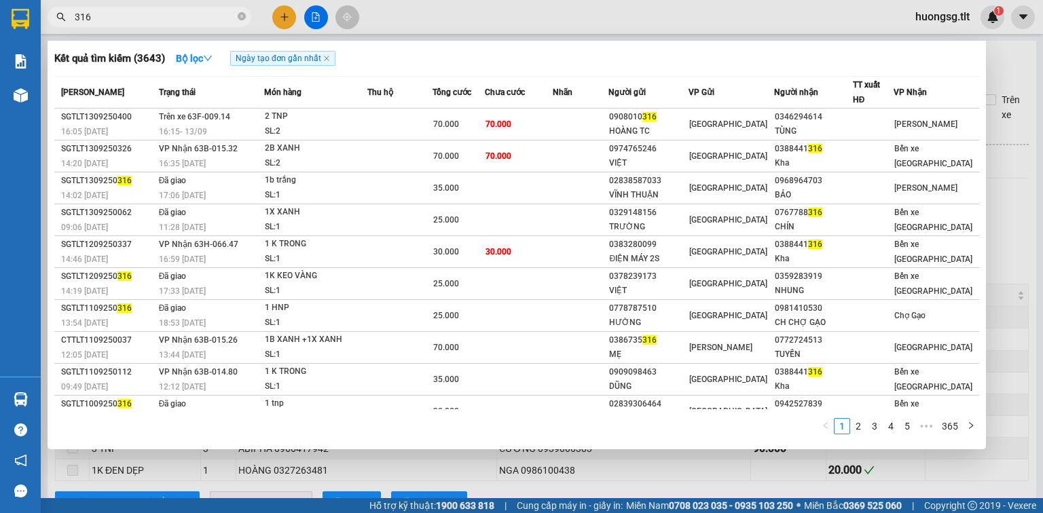
type input "316"
